Goal: Information Seeking & Learning: Compare options

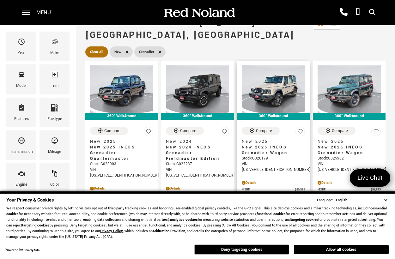
scroll to position [95, 0]
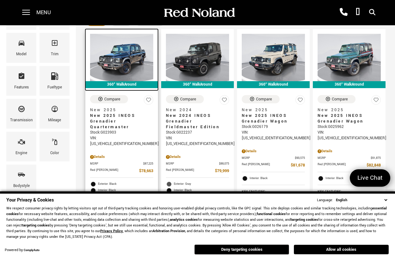
click at [127, 53] on img at bounding box center [121, 57] width 63 height 47
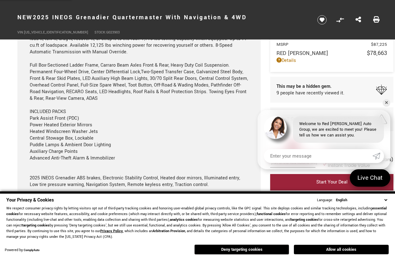
scroll to position [695, 0]
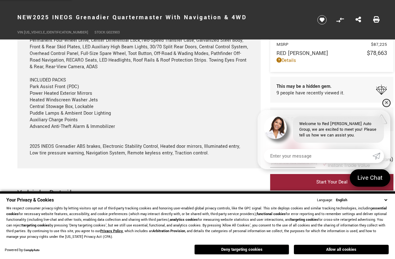
click at [388, 103] on link "✕" at bounding box center [387, 103] width 8 height 8
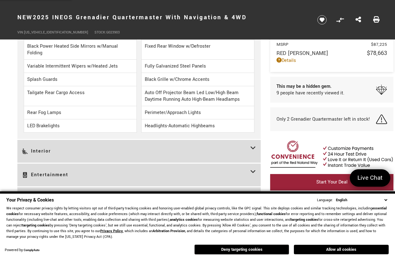
scroll to position [980, 0]
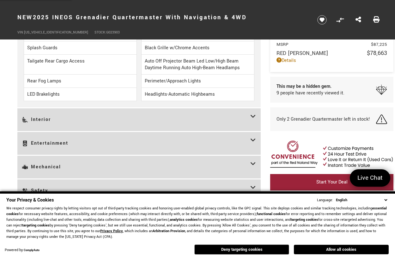
click at [251, 115] on icon at bounding box center [254, 119] width 6 height 13
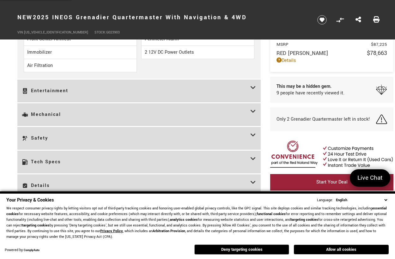
scroll to position [1138, 0]
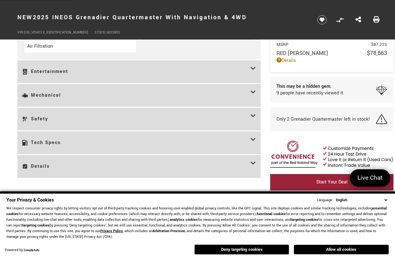
click at [252, 139] on icon at bounding box center [254, 142] width 6 height 13
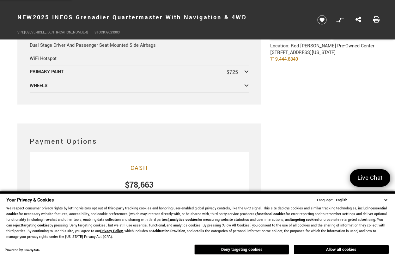
scroll to position [1771, 0]
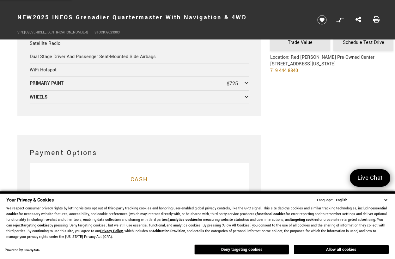
click at [245, 80] on icon at bounding box center [247, 82] width 4 height 5
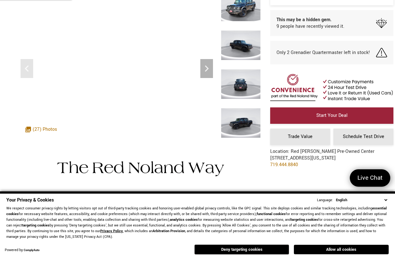
scroll to position [0, 0]
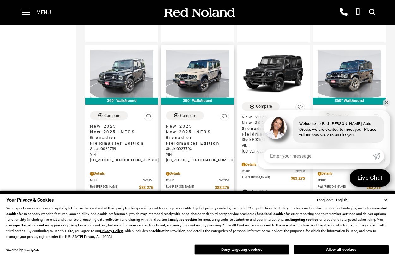
scroll to position [348, 0]
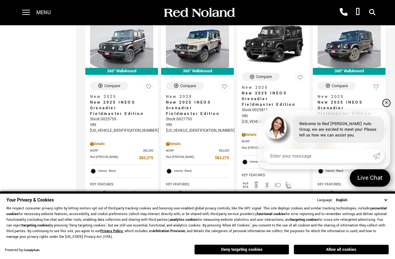
click at [386, 105] on link "✕" at bounding box center [387, 103] width 8 height 8
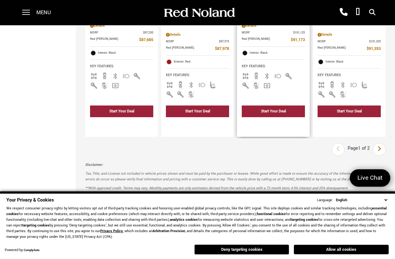
scroll to position [1202, 0]
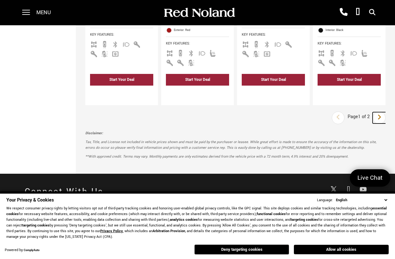
click at [382, 112] on icon "next page" at bounding box center [380, 117] width 4 height 10
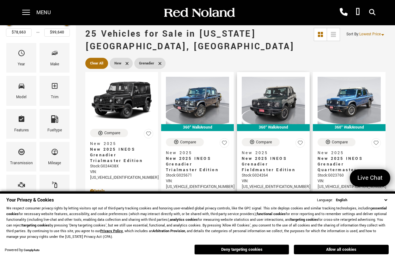
scroll to position [63, 0]
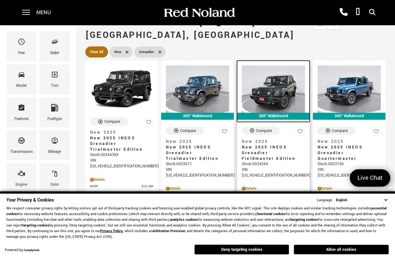
click at [275, 65] on img at bounding box center [273, 88] width 63 height 47
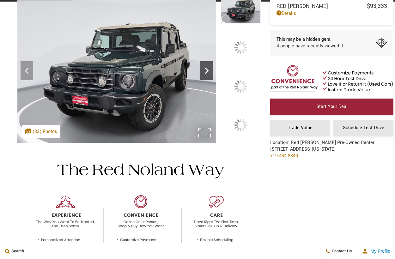
click at [245, 80] on div at bounding box center [139, 68] width 244 height 149
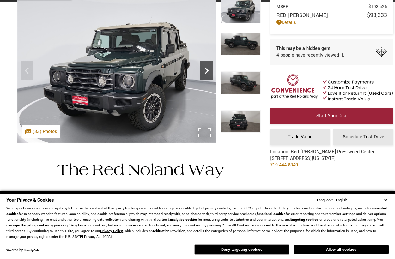
click at [203, 74] on icon "Next" at bounding box center [207, 71] width 13 height 13
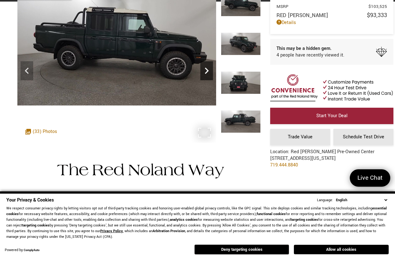
click at [205, 73] on icon "Next" at bounding box center [207, 71] width 13 height 13
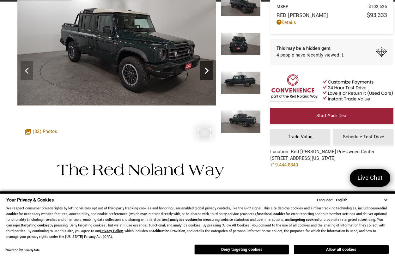
click at [205, 73] on icon "Next" at bounding box center [207, 71] width 13 height 13
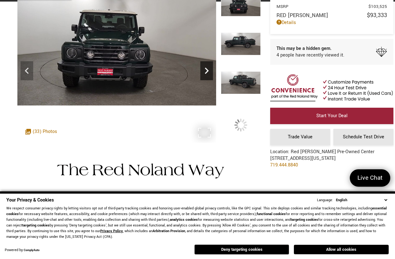
click at [205, 73] on icon "Next" at bounding box center [207, 71] width 13 height 13
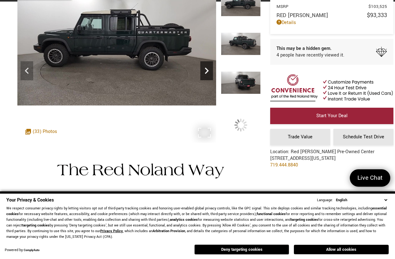
click at [205, 73] on icon "Next" at bounding box center [207, 71] width 13 height 13
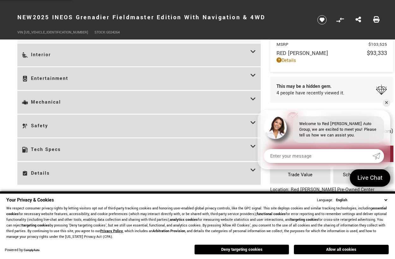
scroll to position [1139, 0]
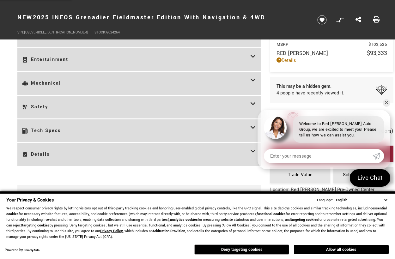
click at [253, 82] on icon at bounding box center [254, 83] width 6 height 13
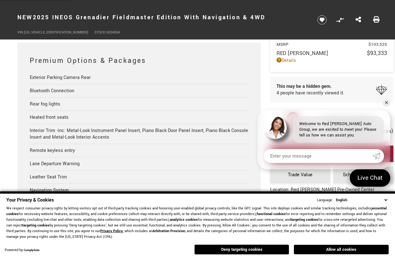
scroll to position [1234, 0]
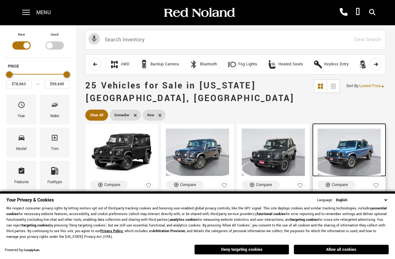
click at [356, 142] on img at bounding box center [349, 152] width 63 height 47
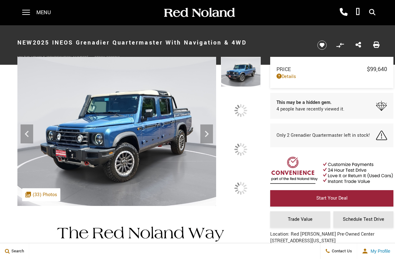
click at [239, 142] on div at bounding box center [241, 150] width 40 height 30
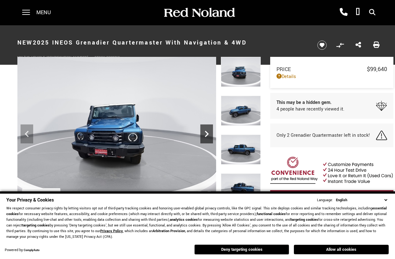
click at [206, 134] on icon "Next" at bounding box center [207, 134] width 13 height 13
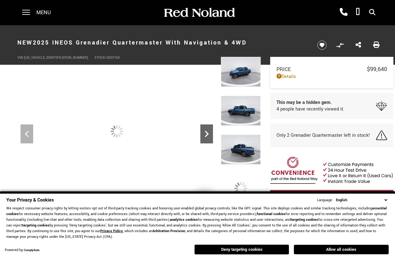
click at [206, 134] on icon "Next" at bounding box center [207, 134] width 13 height 13
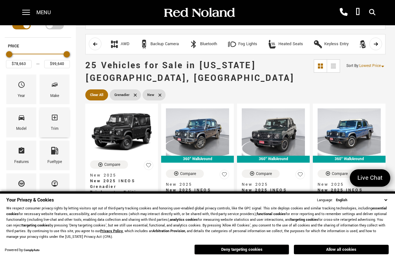
scroll to position [63, 0]
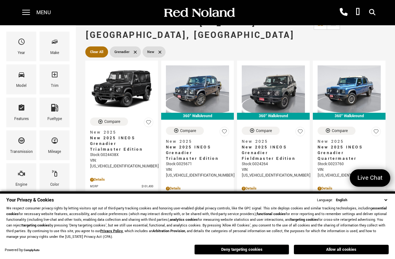
click at [160, 50] on icon at bounding box center [160, 52] width 5 height 5
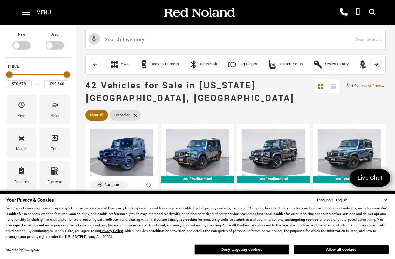
click at [97, 65] on icon "scroll left" at bounding box center [95, 64] width 5 height 5
click at [378, 62] on button "scroll right" at bounding box center [376, 64] width 13 height 13
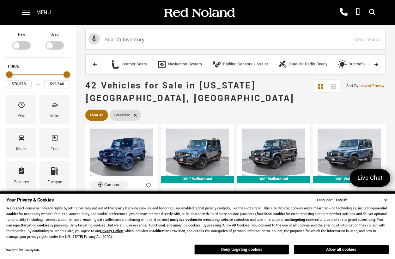
scroll to position [0, 316]
click at [378, 62] on button "scroll right" at bounding box center [376, 64] width 13 height 13
click at [95, 66] on icon "scroll left" at bounding box center [95, 64] width 5 height 5
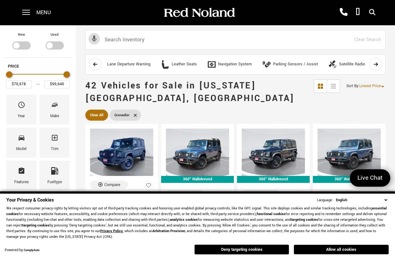
click at [95, 66] on icon "scroll left" at bounding box center [95, 64] width 5 height 5
click at [195, 66] on div "Heated Seats" at bounding box center [186, 65] width 25 height 6
type input "$79,999"
type input "$93,333"
